Goal: Information Seeking & Learning: Learn about a topic

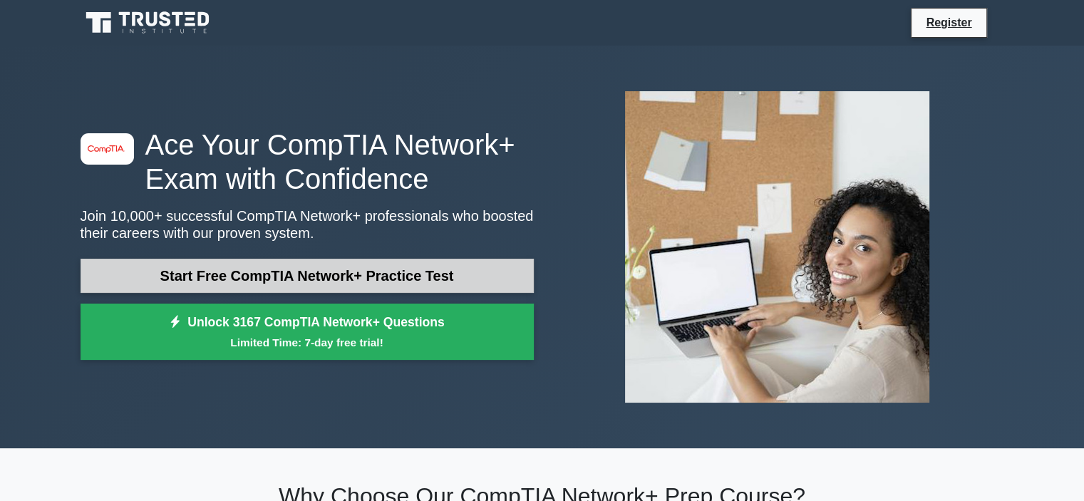
click at [411, 282] on link "Start Free CompTIA Network+ Practice Test" at bounding box center [307, 276] width 453 height 34
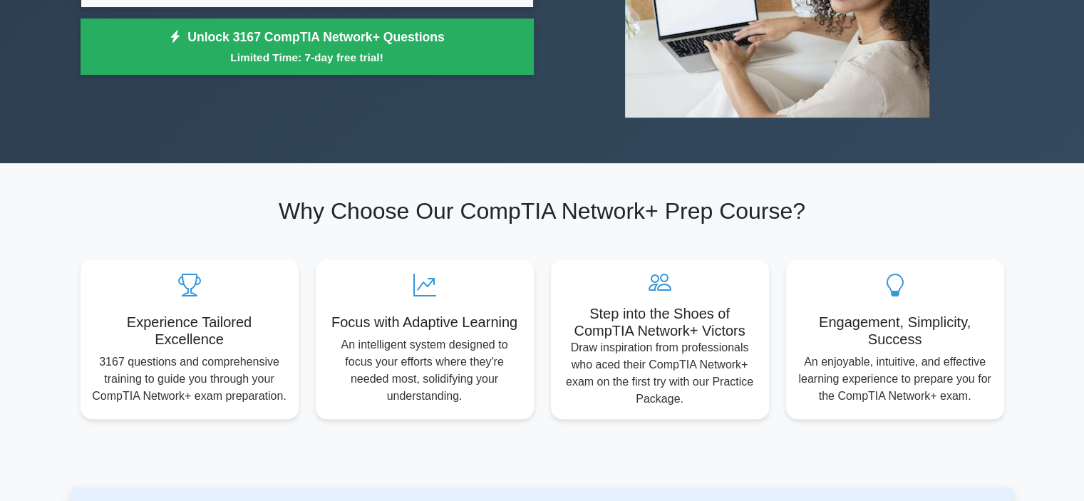
scroll to position [71, 0]
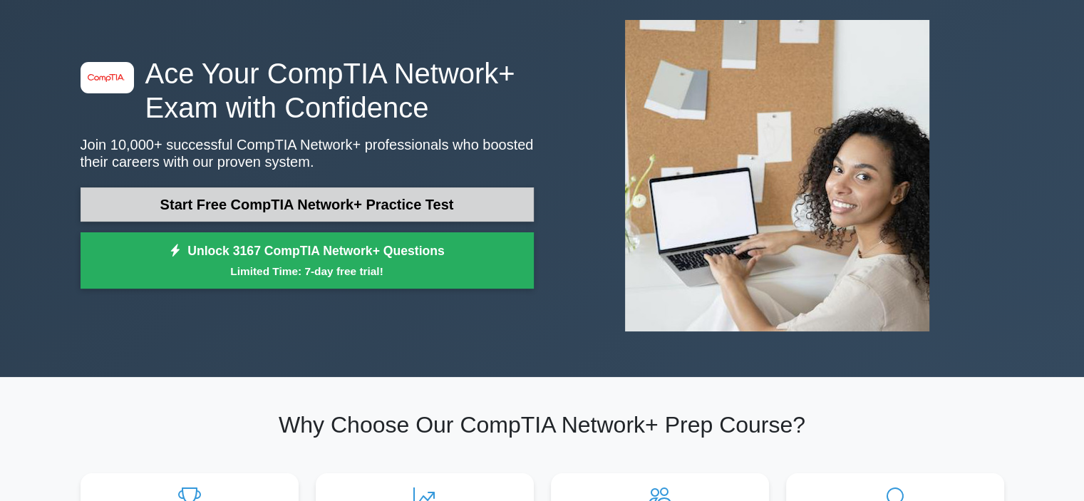
click at [255, 207] on link "Start Free CompTIA Network+ Practice Test" at bounding box center [307, 204] width 453 height 34
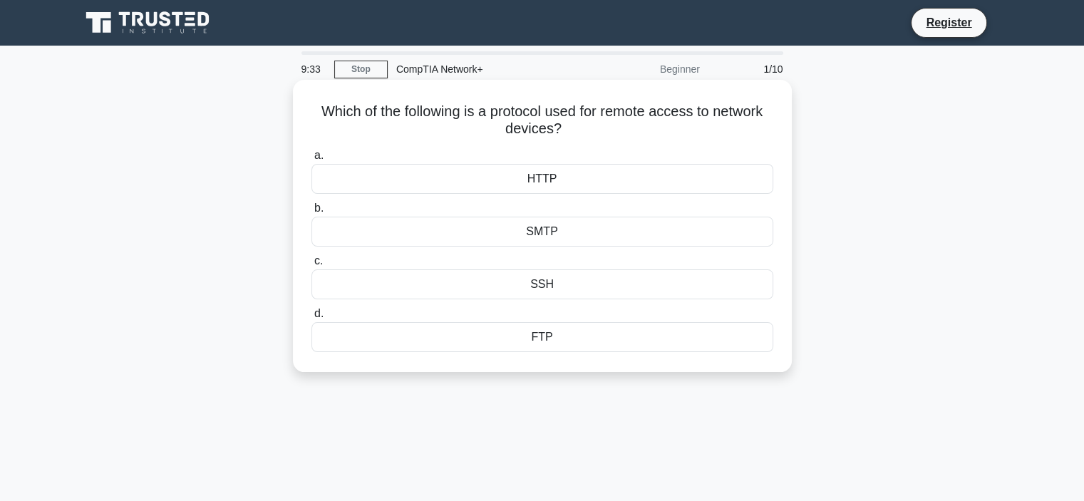
click at [532, 336] on div "FTP" at bounding box center [543, 337] width 462 height 30
click at [312, 319] on input "d. FTP" at bounding box center [312, 313] width 0 height 9
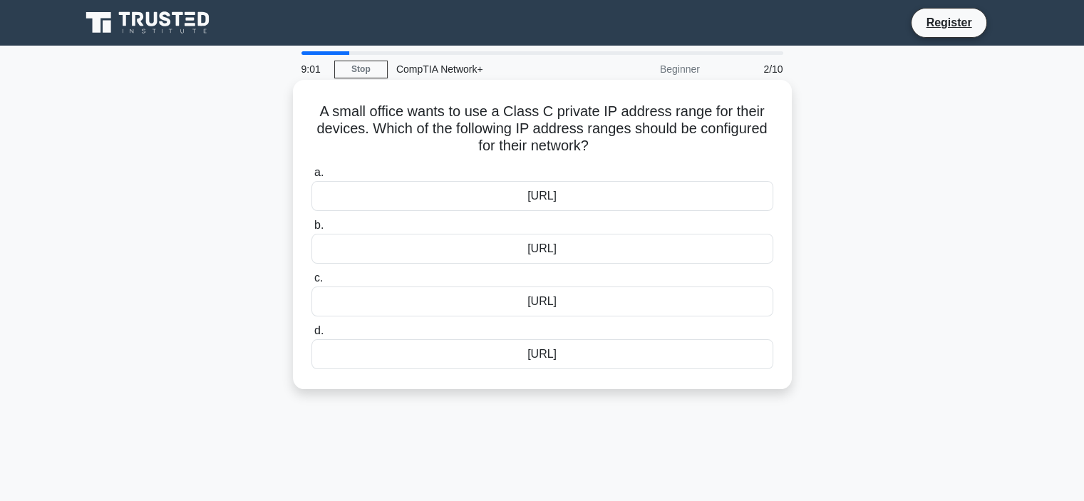
click at [537, 247] on div "192.168.0.0/16" at bounding box center [543, 249] width 462 height 30
click at [312, 230] on input "b. 192.168.0.0/16" at bounding box center [312, 225] width 0 height 9
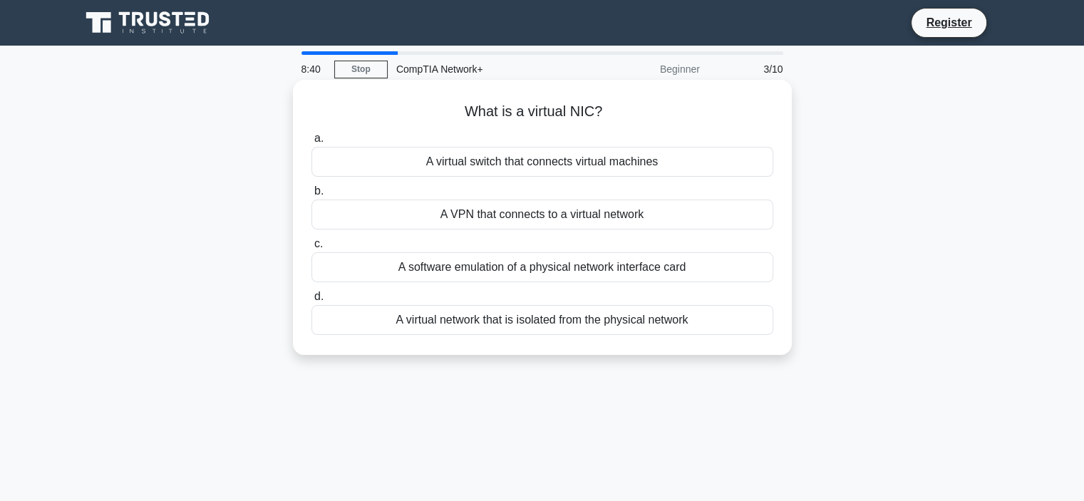
click at [560, 265] on div "A software emulation of a physical network interface card" at bounding box center [543, 267] width 462 height 30
click at [312, 249] on input "c. A software emulation of a physical network interface card" at bounding box center [312, 244] width 0 height 9
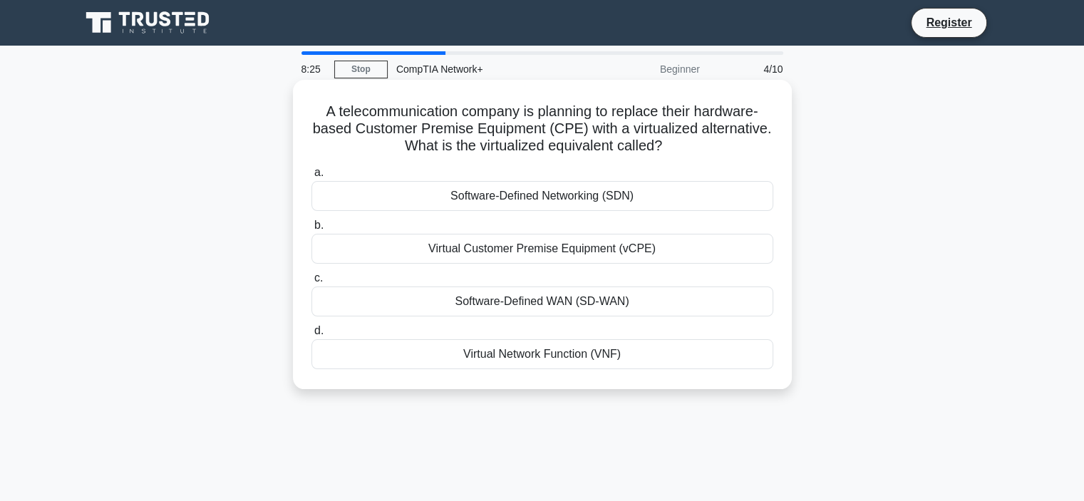
click at [580, 196] on div "Software-Defined Networking (SDN)" at bounding box center [543, 196] width 462 height 30
click at [312, 177] on input "a. Software-Defined Networking (SDN)" at bounding box center [312, 172] width 0 height 9
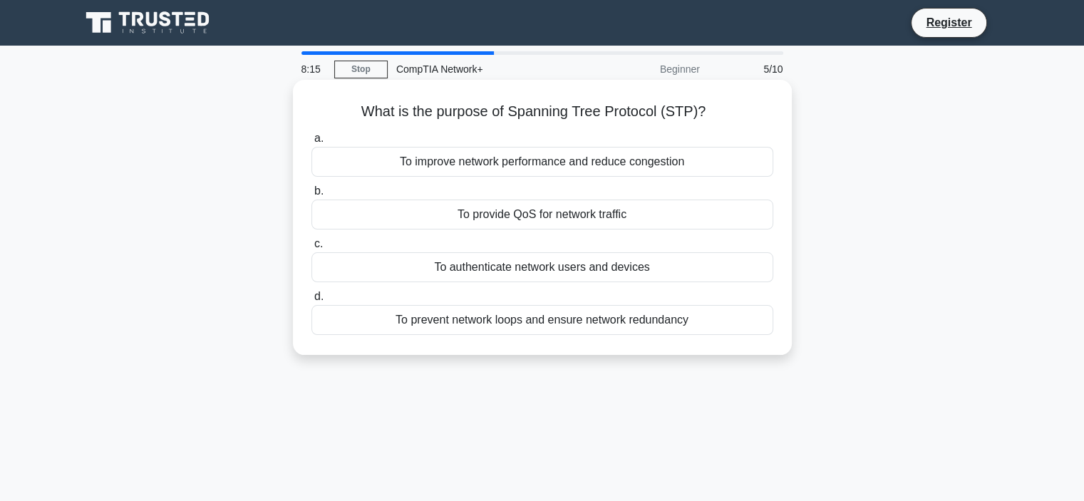
click at [565, 162] on div "To improve network performance and reduce congestion" at bounding box center [543, 162] width 462 height 30
click at [312, 143] on input "a. To improve network performance and reduce congestion" at bounding box center [312, 138] width 0 height 9
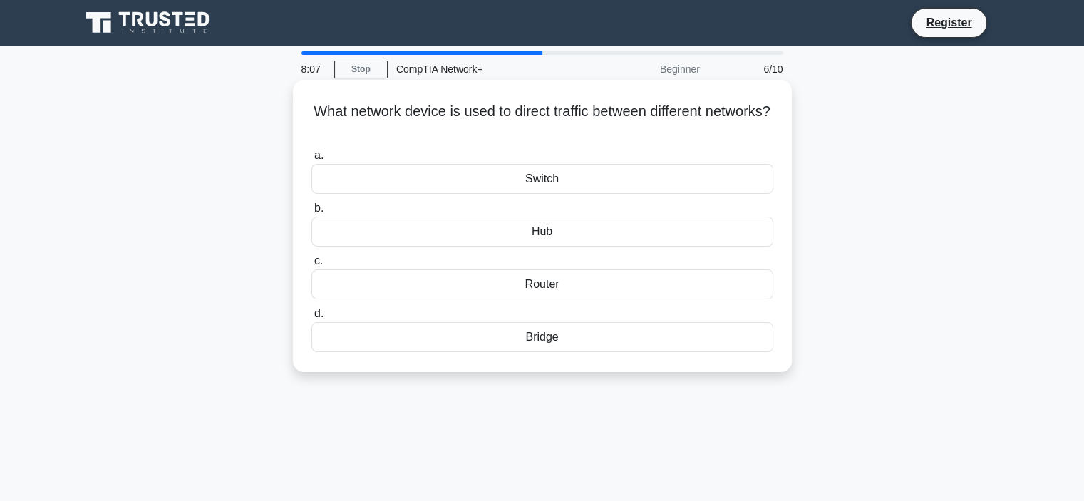
click at [561, 277] on div "Router" at bounding box center [543, 284] width 462 height 30
click at [312, 266] on input "c. Router" at bounding box center [312, 261] width 0 height 9
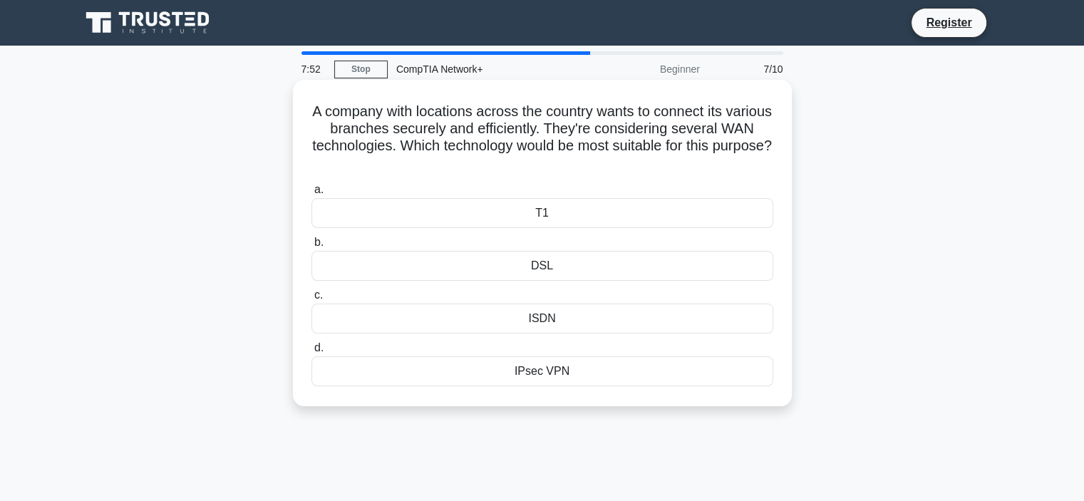
click at [576, 313] on div "ISDN" at bounding box center [543, 319] width 462 height 30
click at [312, 300] on input "c. ISDN" at bounding box center [312, 295] width 0 height 9
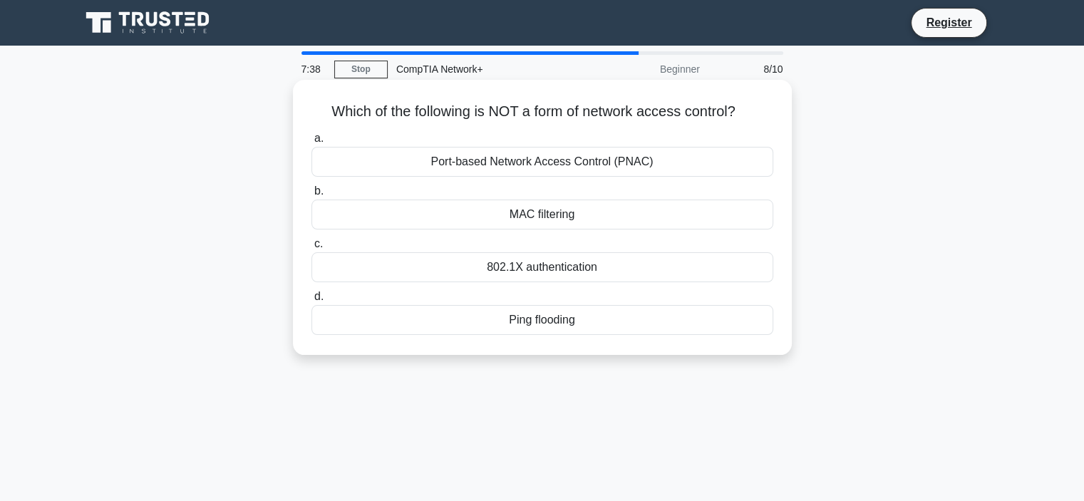
click at [559, 160] on div "Port-based Network Access Control (PNAC)" at bounding box center [543, 162] width 462 height 30
click at [312, 143] on input "a. Port-based Network Access Control (PNAC)" at bounding box center [312, 138] width 0 height 9
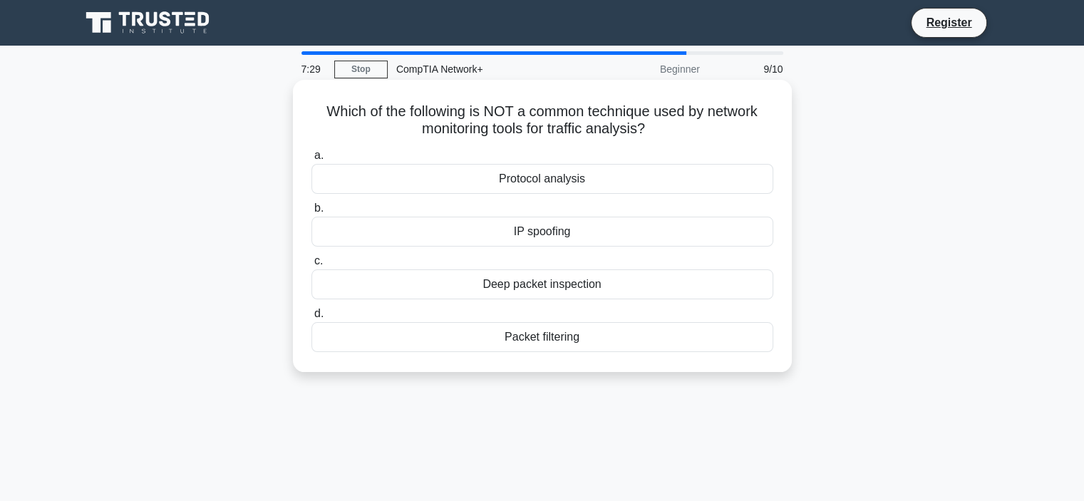
click at [545, 187] on div "Protocol analysis" at bounding box center [543, 179] width 462 height 30
click at [312, 160] on input "a. Protocol analysis" at bounding box center [312, 155] width 0 height 9
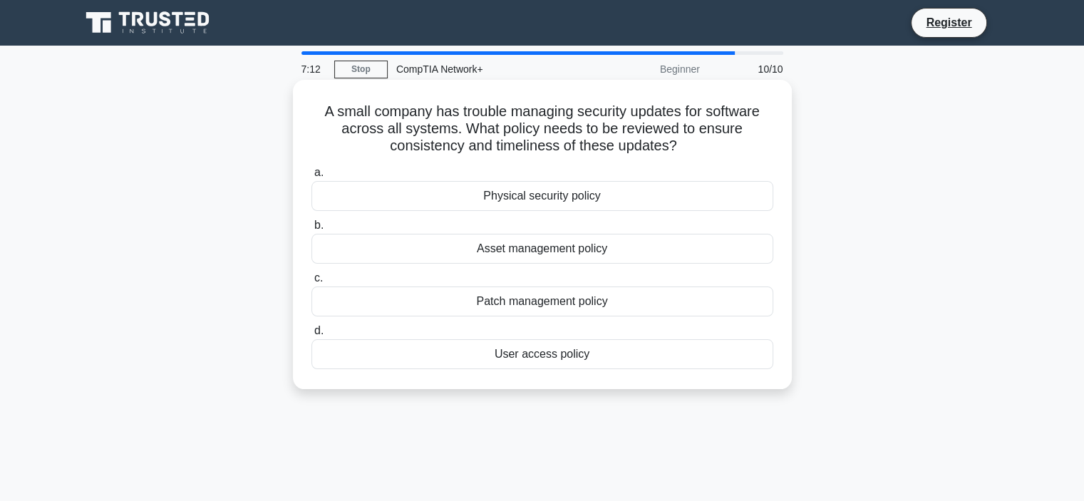
click at [546, 199] on div "Physical security policy" at bounding box center [543, 196] width 462 height 30
click at [312, 177] on input "a. Physical security policy" at bounding box center [312, 172] width 0 height 9
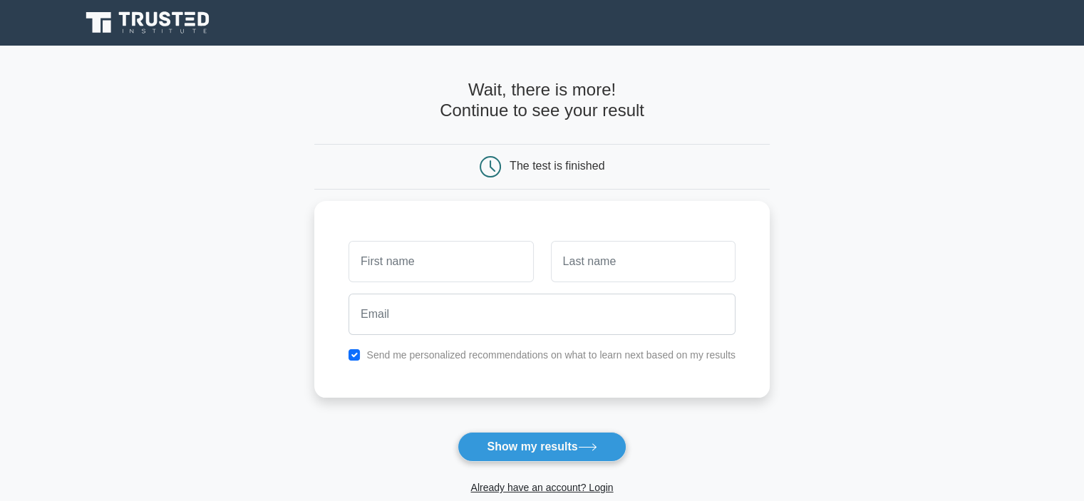
drag, startPoint x: 600, startPoint y: 447, endPoint x: 411, endPoint y: 437, distance: 189.9
click at [411, 437] on form "Wait, there is more! Continue to see your result The test is finished and the" at bounding box center [541, 302] width 455 height 445
click at [505, 442] on button "Show my results" at bounding box center [542, 447] width 168 height 30
click at [392, 264] on input "text" at bounding box center [441, 257] width 185 height 41
type input "[PERSON_NAME]"
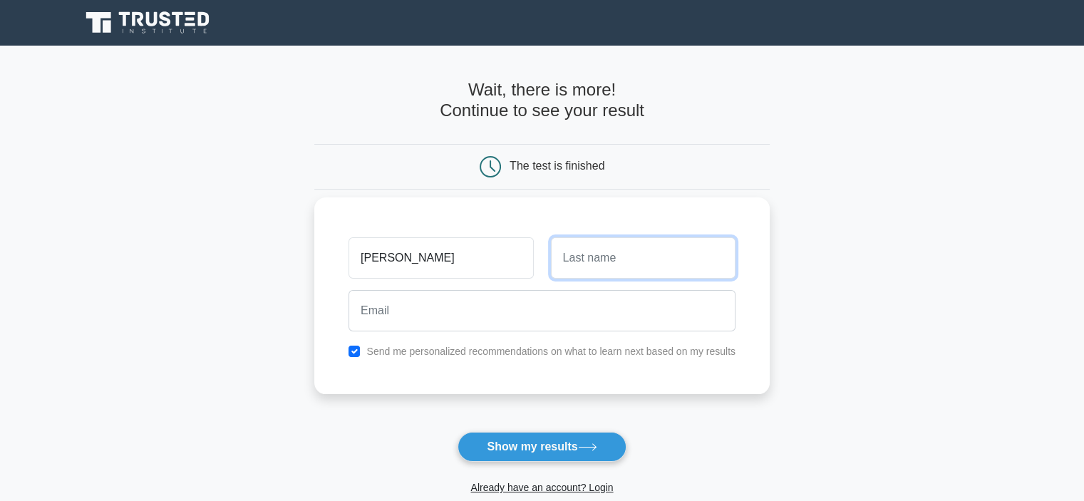
click at [627, 263] on input "text" at bounding box center [643, 257] width 185 height 41
type input "Hameed Sayeedee"
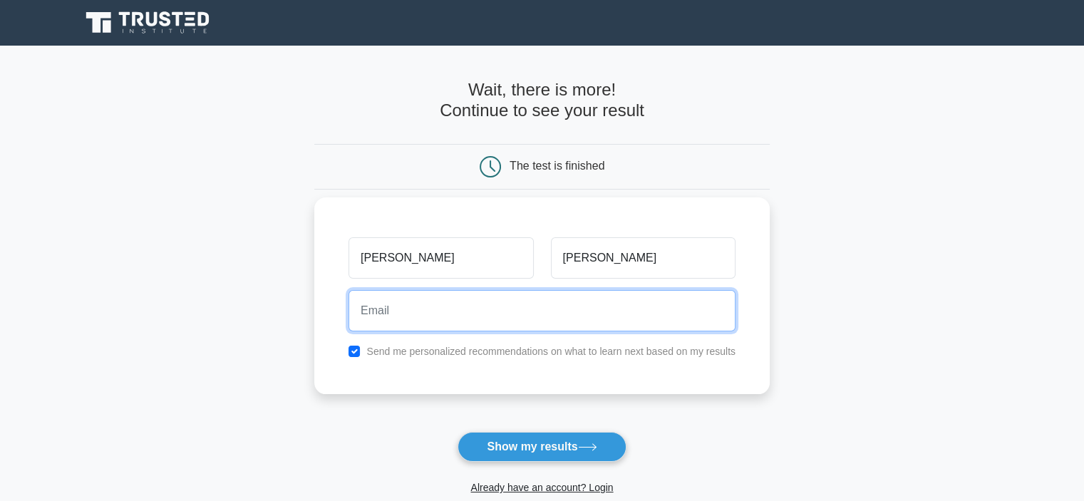
click at [489, 317] on input "email" at bounding box center [542, 310] width 387 height 41
type input "sayeedeeshovan@yahoo.com"
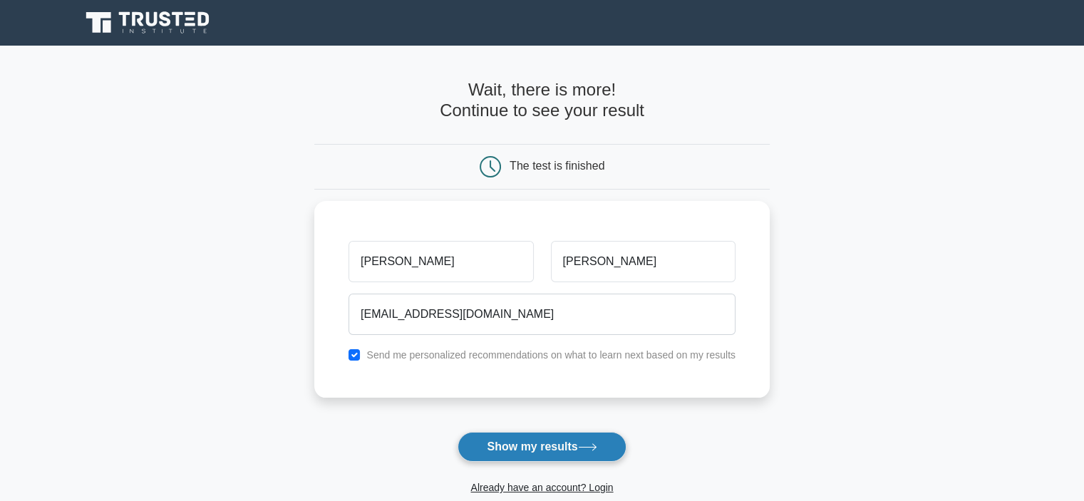
click at [505, 451] on button "Show my results" at bounding box center [542, 447] width 168 height 30
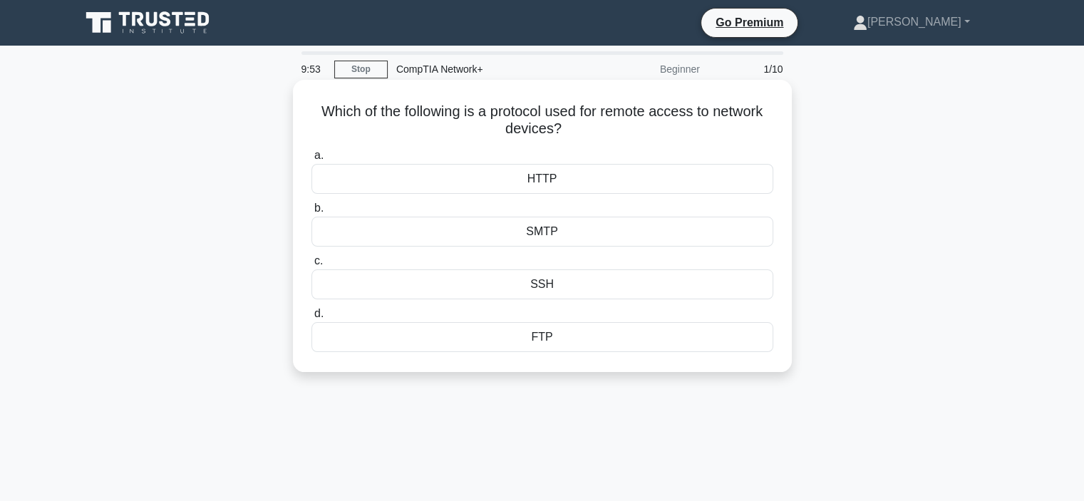
click at [537, 341] on div "FTP" at bounding box center [543, 337] width 462 height 30
click at [312, 319] on input "d. FTP" at bounding box center [312, 313] width 0 height 9
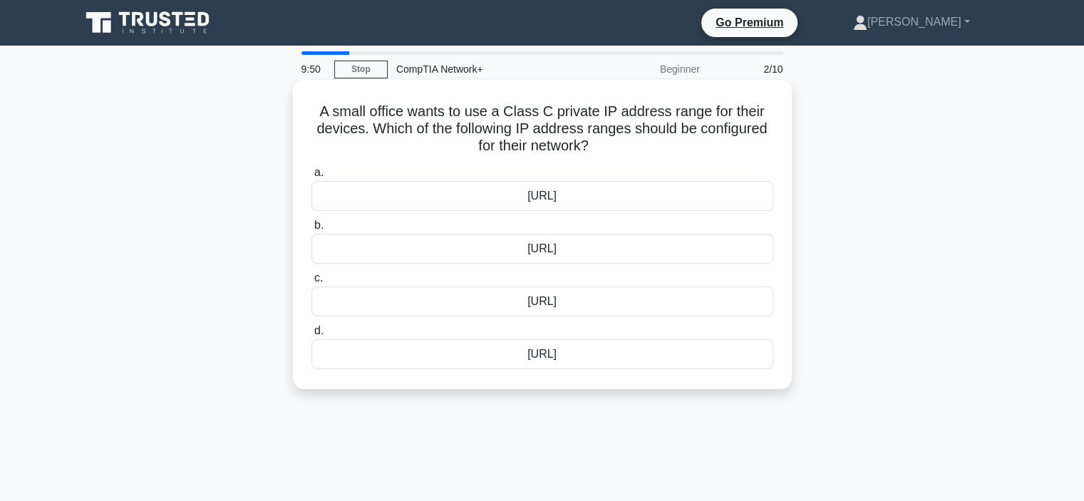
click at [551, 206] on div "[URL]" at bounding box center [543, 196] width 462 height 30
click at [312, 177] on input "a. [URL]" at bounding box center [312, 172] width 0 height 9
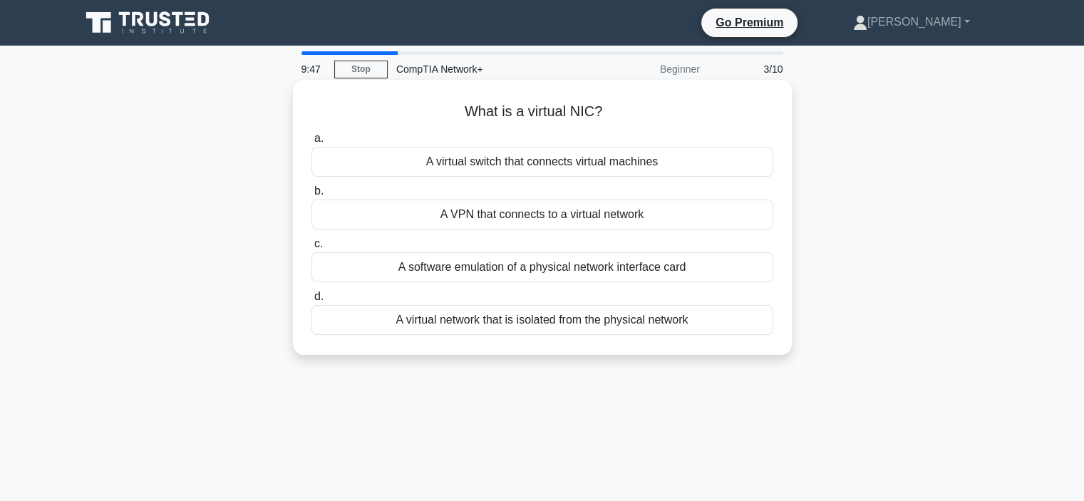
click at [550, 272] on div "A software emulation of a physical network interface card" at bounding box center [543, 267] width 462 height 30
click at [312, 249] on input "c. A software emulation of a physical network interface card" at bounding box center [312, 244] width 0 height 9
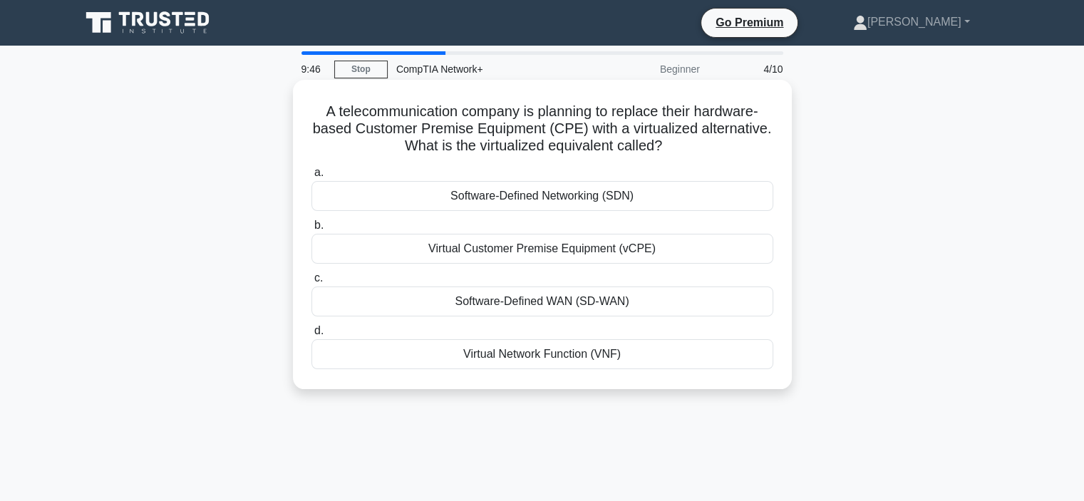
click at [556, 202] on div "Software-Defined Networking (SDN)" at bounding box center [543, 196] width 462 height 30
click at [312, 177] on input "a. Software-Defined Networking (SDN)" at bounding box center [312, 172] width 0 height 9
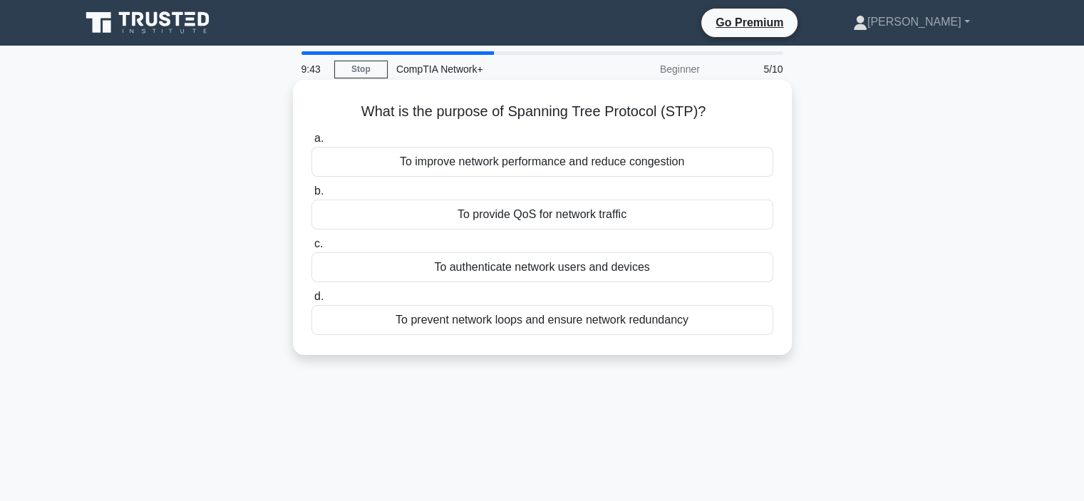
click at [523, 165] on div "To improve network performance and reduce congestion" at bounding box center [543, 162] width 462 height 30
click at [312, 143] on input "a. To improve network performance and reduce congestion" at bounding box center [312, 138] width 0 height 9
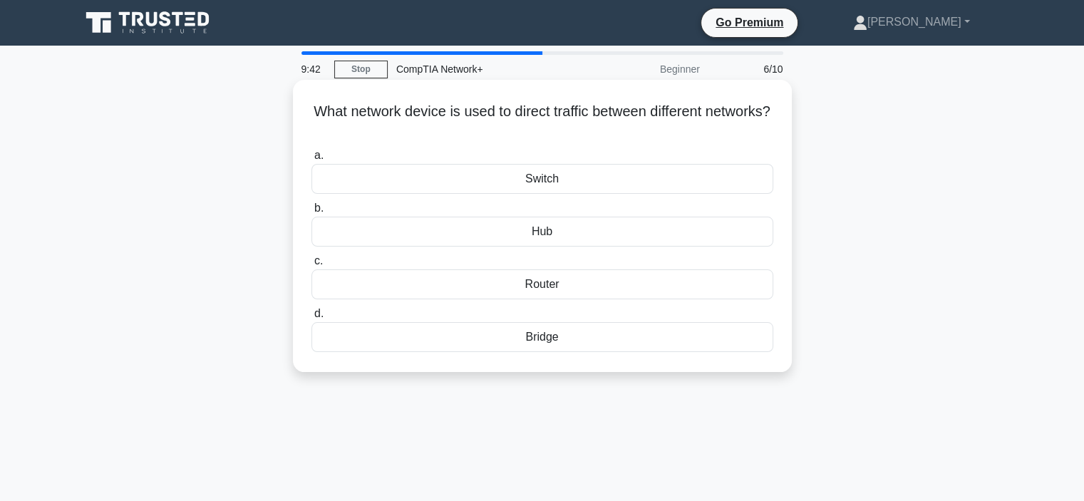
click at [539, 284] on div "Router" at bounding box center [543, 284] width 462 height 30
click at [312, 266] on input "c. Router" at bounding box center [312, 261] width 0 height 9
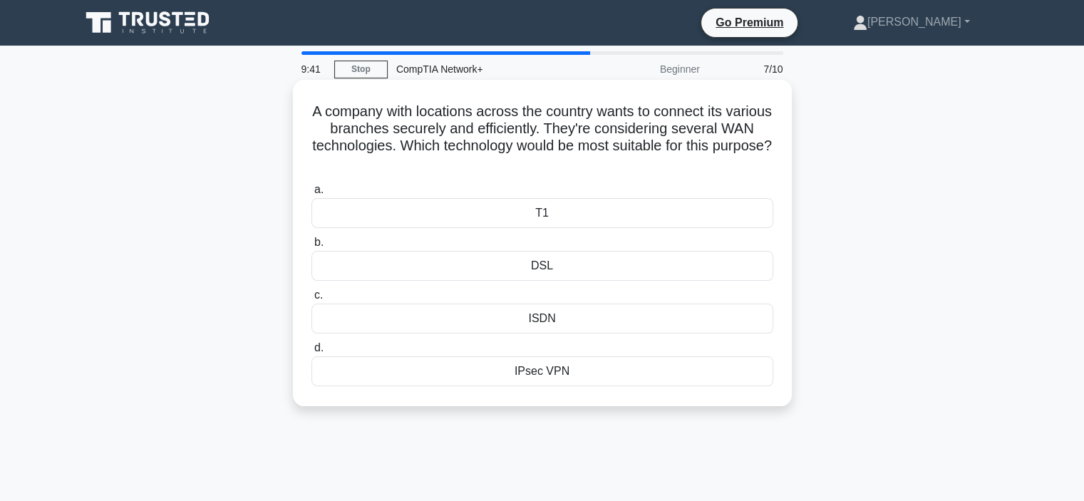
click at [565, 329] on div "ISDN" at bounding box center [543, 319] width 462 height 30
click at [312, 300] on input "c. ISDN" at bounding box center [312, 295] width 0 height 9
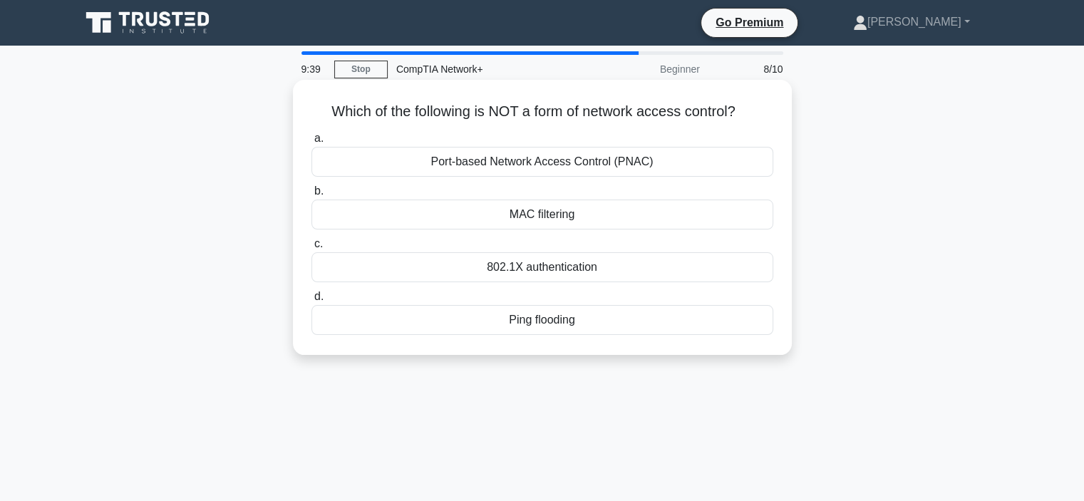
click at [565, 165] on div "Port-based Network Access Control (PNAC)" at bounding box center [543, 162] width 462 height 30
click at [312, 143] on input "a. Port-based Network Access Control (PNAC)" at bounding box center [312, 138] width 0 height 9
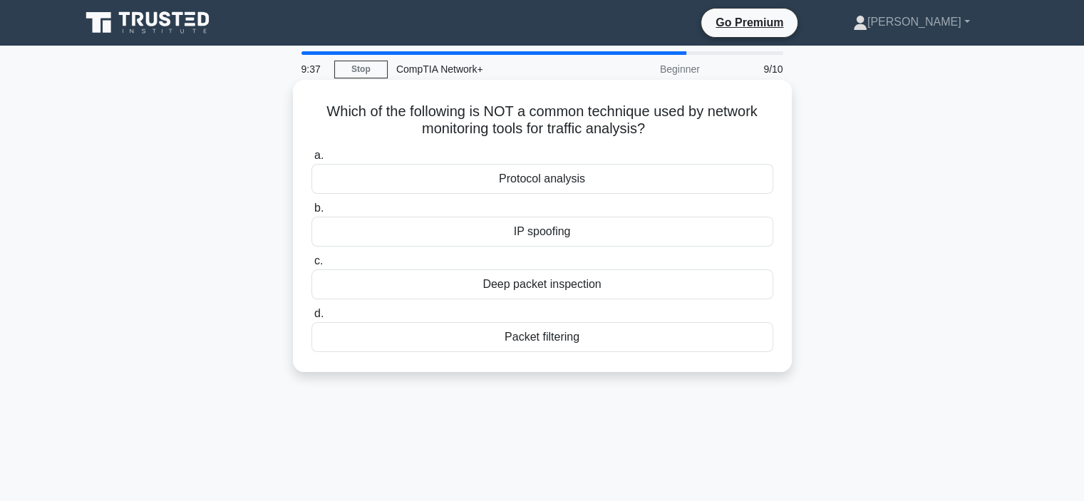
click at [561, 187] on div "Protocol analysis" at bounding box center [543, 179] width 462 height 30
click at [312, 160] on input "a. Protocol analysis" at bounding box center [312, 155] width 0 height 9
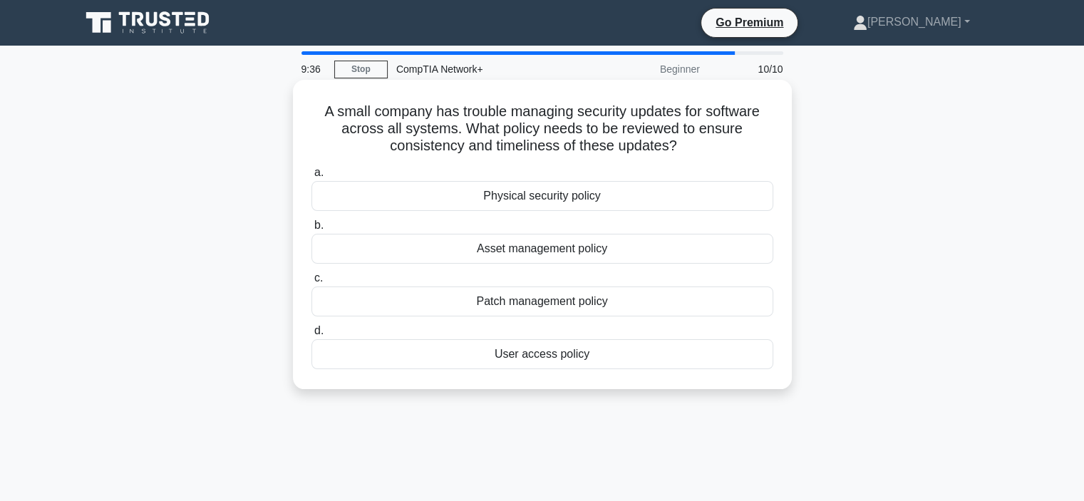
click at [569, 194] on div "Physical security policy" at bounding box center [543, 196] width 462 height 30
click at [312, 177] on input "a. Physical security policy" at bounding box center [312, 172] width 0 height 9
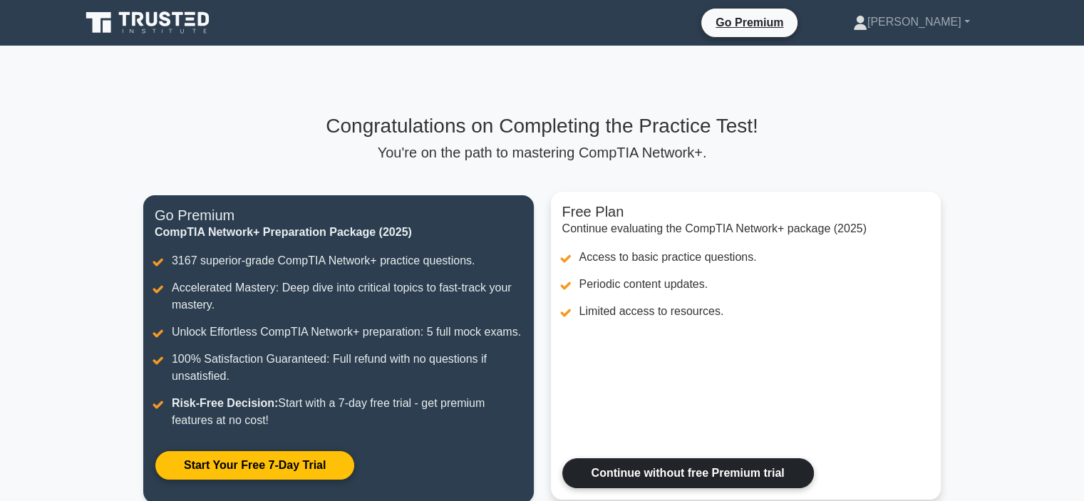
scroll to position [143, 0]
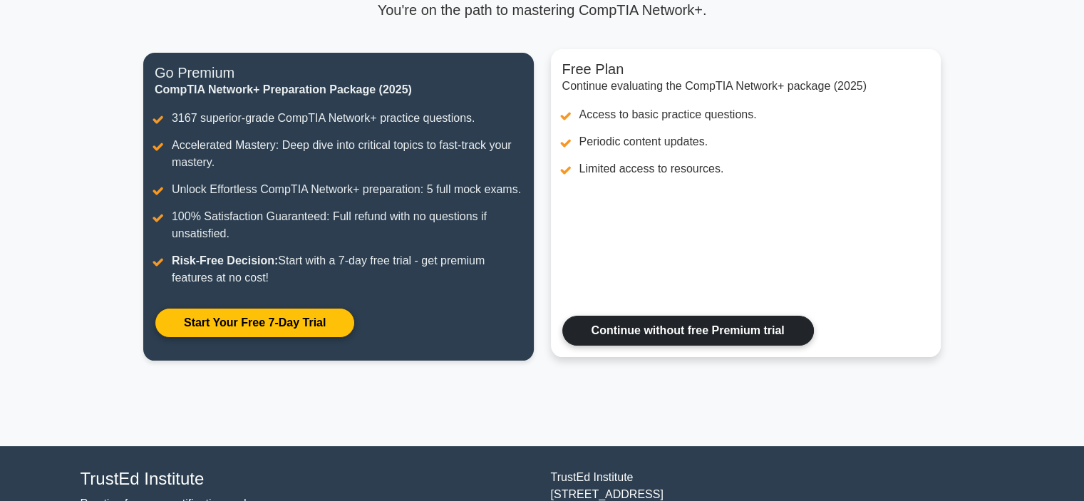
click at [676, 331] on link "Continue without free Premium trial" at bounding box center [688, 331] width 252 height 30
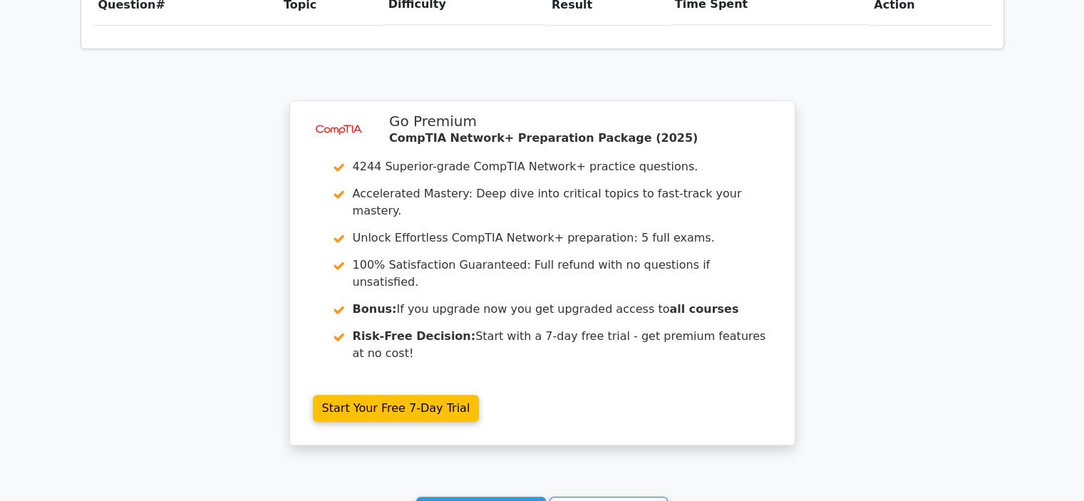
scroll to position [1189, 0]
